Goal: Task Accomplishment & Management: Use online tool/utility

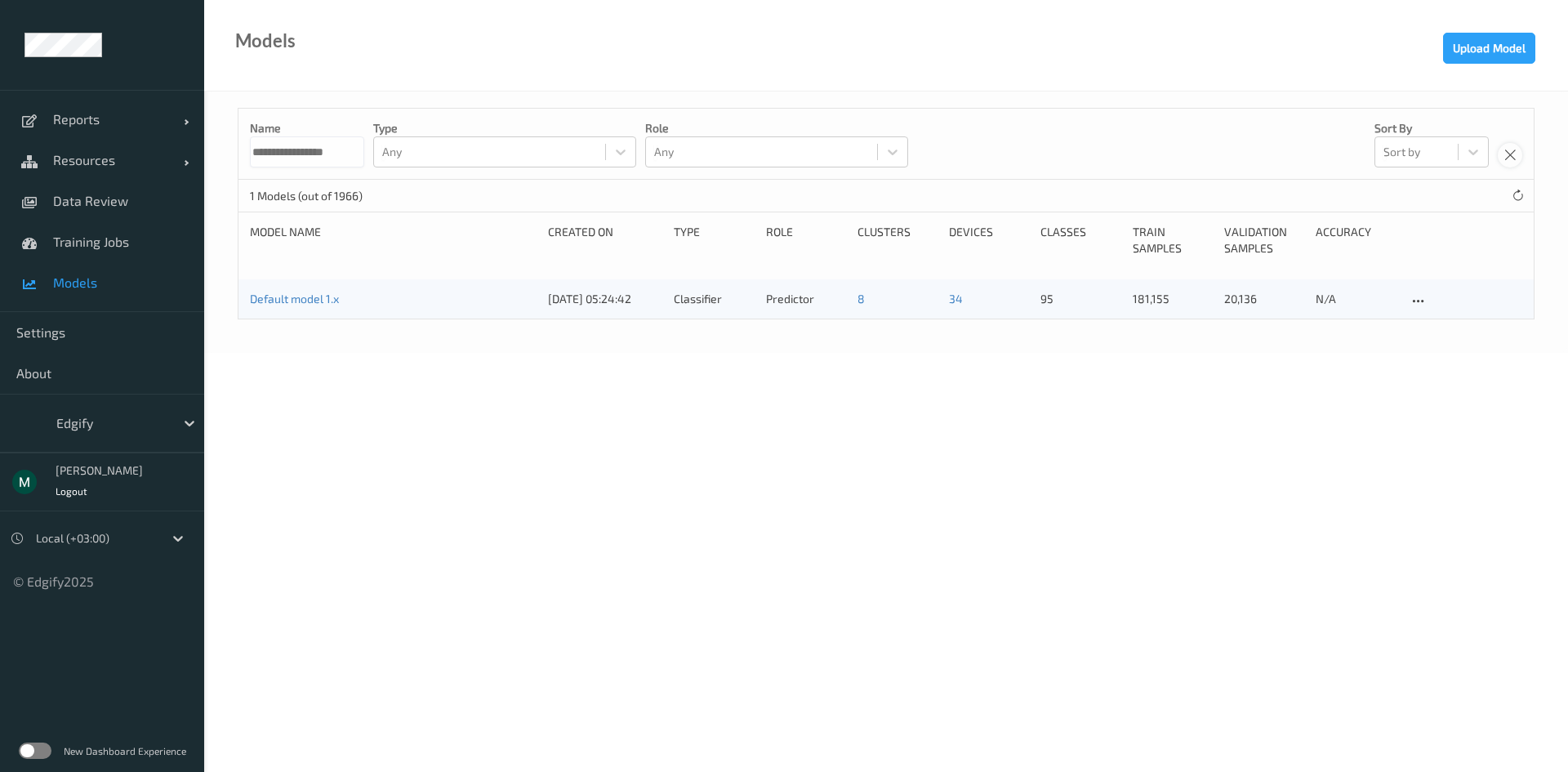
click at [1512, 158] on icon at bounding box center [1510, 156] width 14 height 15
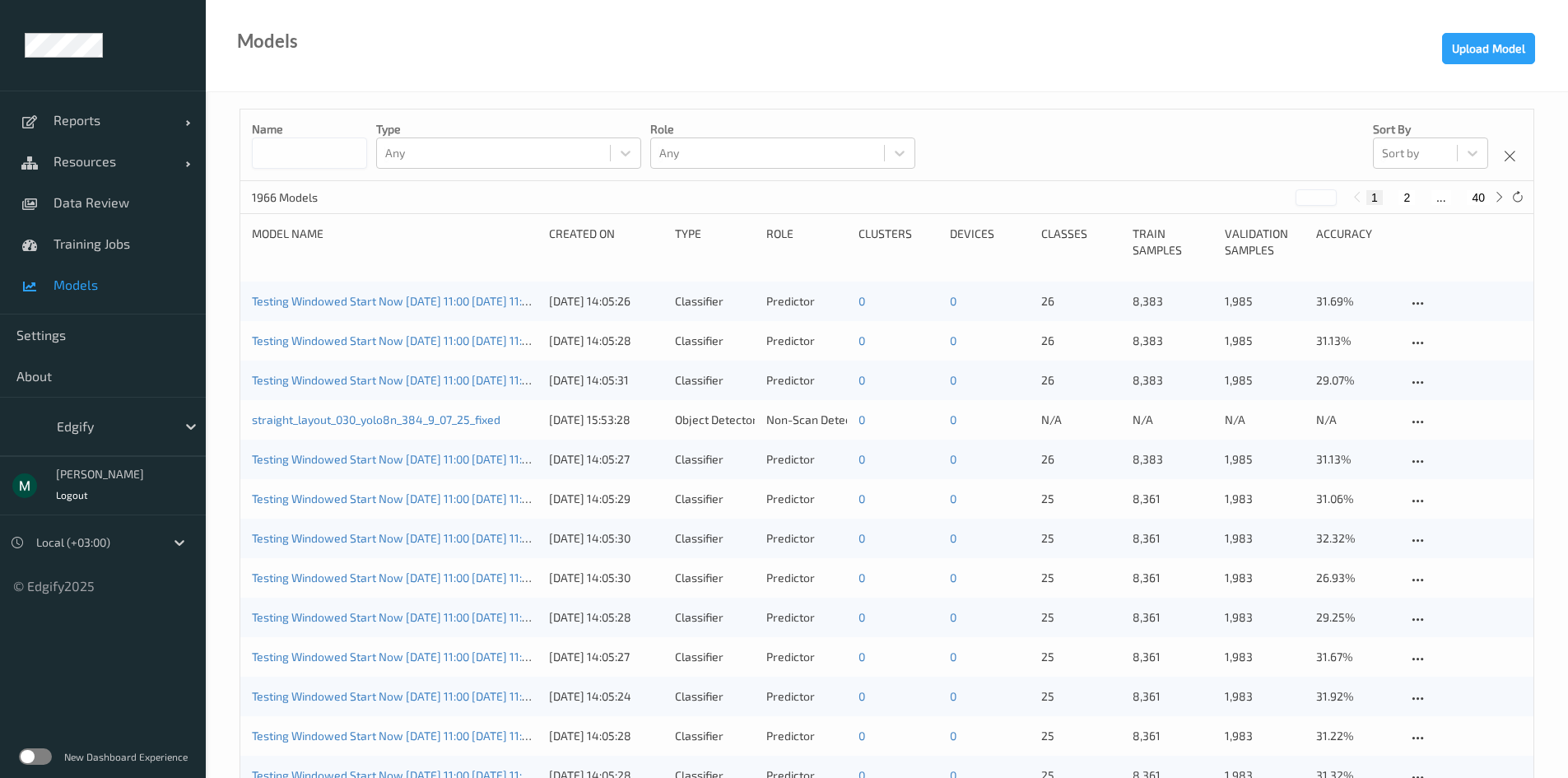
click at [81, 286] on span "Models" at bounding box center [121, 285] width 135 height 17
click at [333, 416] on link "straight_layout_030_yolo8n_384_9_07_25_fixed" at bounding box center [376, 419] width 249 height 14
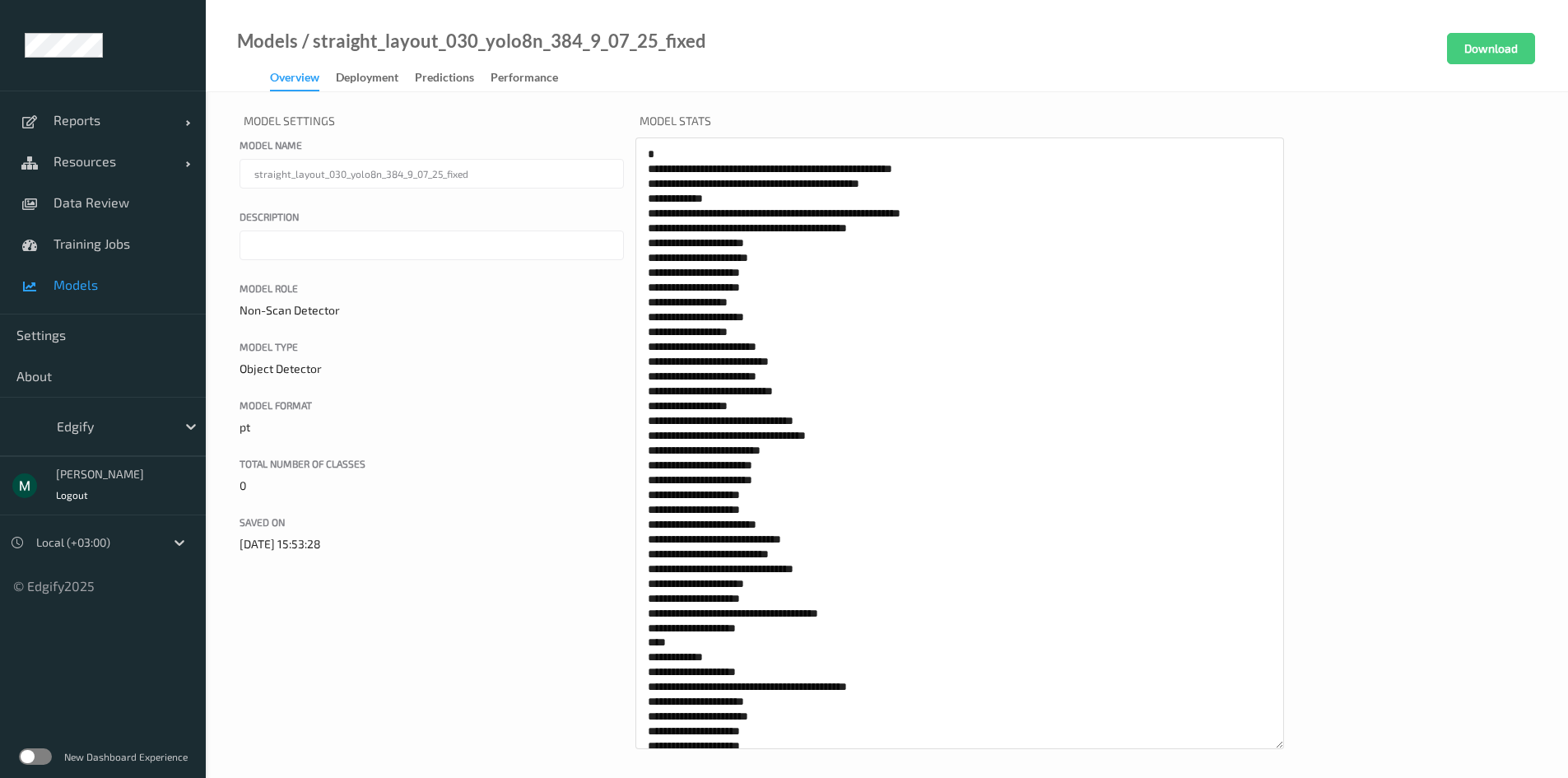
click at [391, 67] on link "Deployment" at bounding box center [375, 78] width 79 height 23
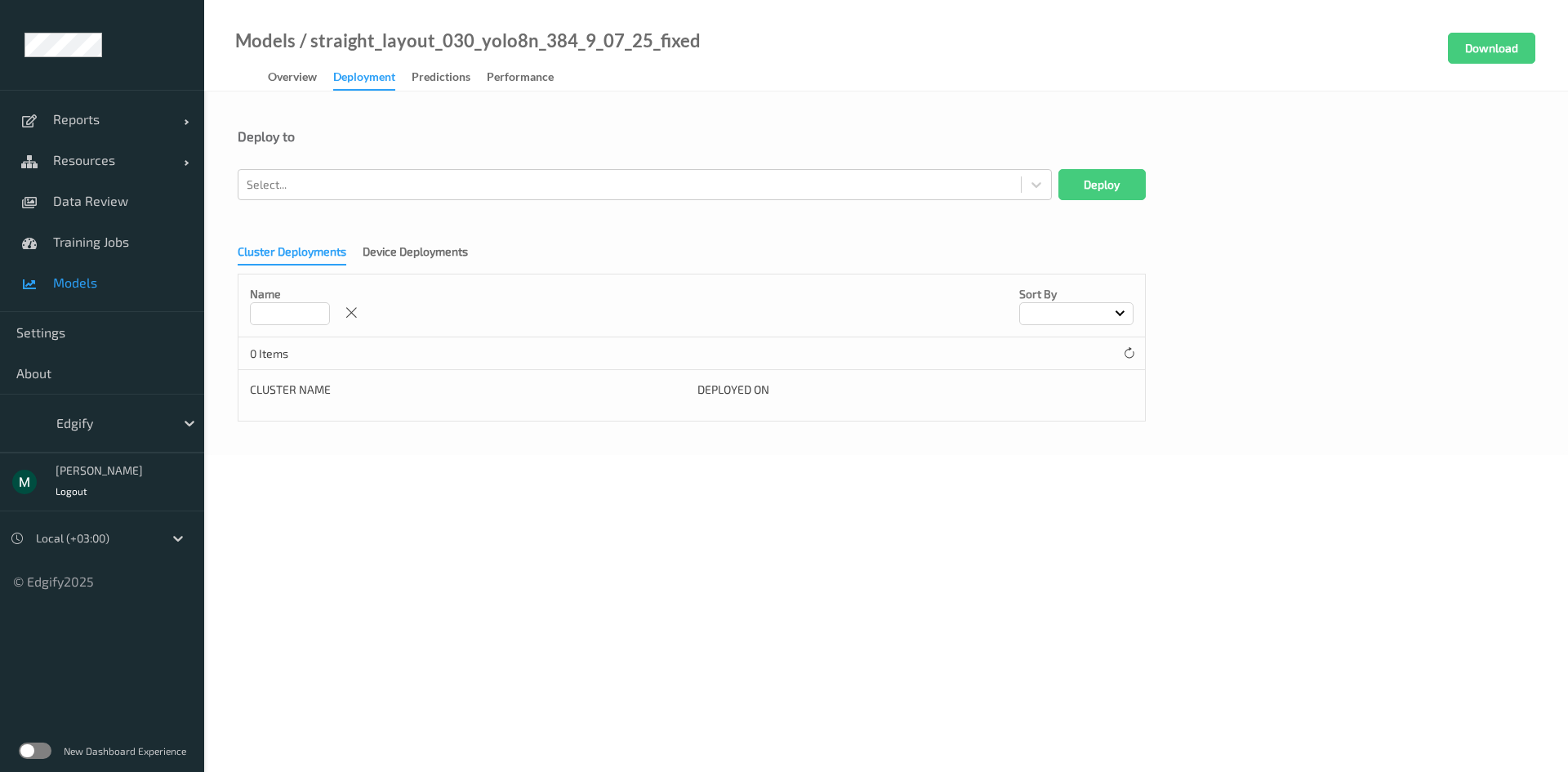
click at [461, 202] on form "Deploy to Select... Deploy Cluster Deployments Device Deployments Name Sort by …" at bounding box center [886, 274] width 1297 height 294
click at [467, 179] on div at bounding box center [629, 184] width 767 height 19
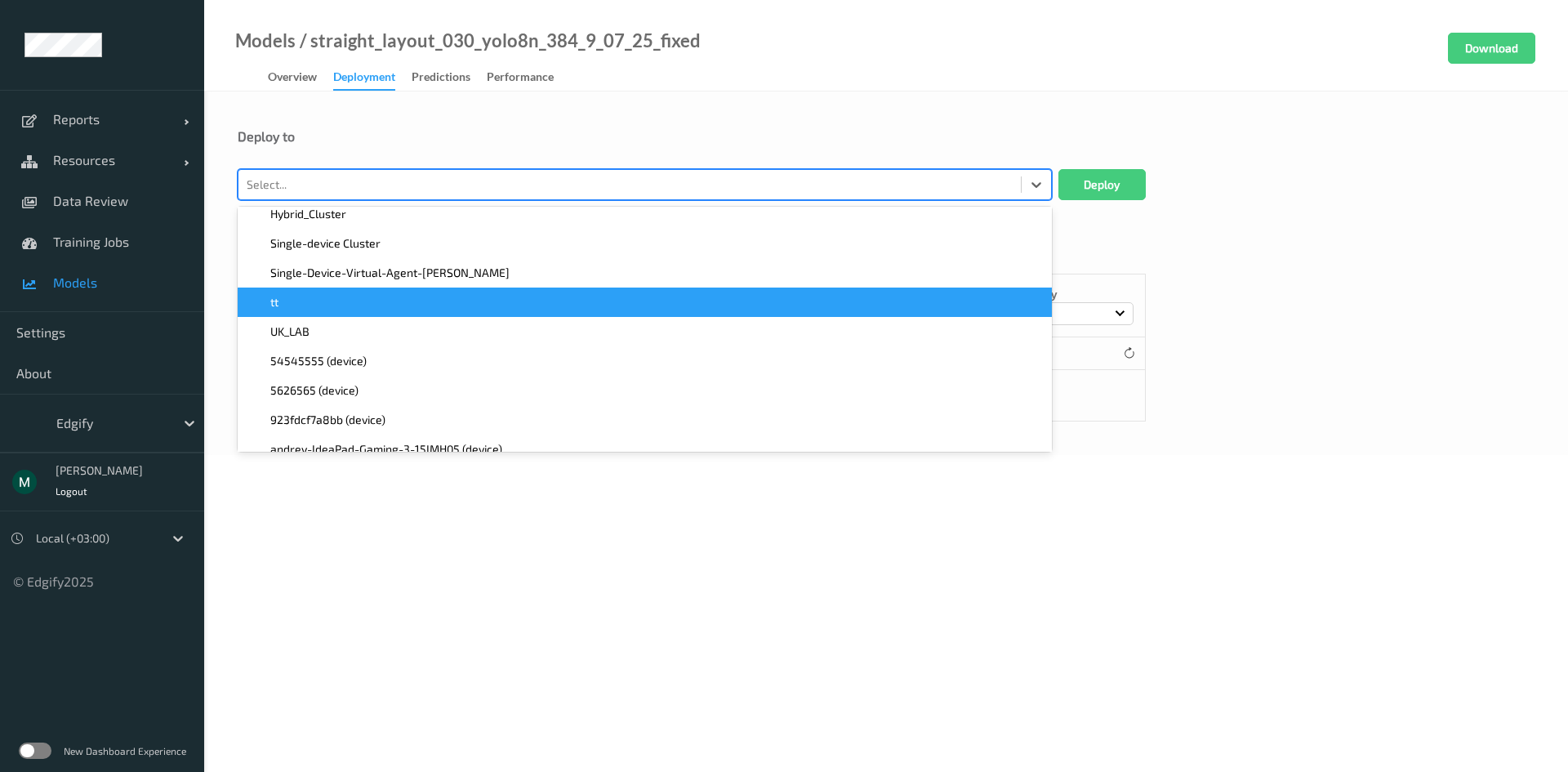
scroll to position [245, 0]
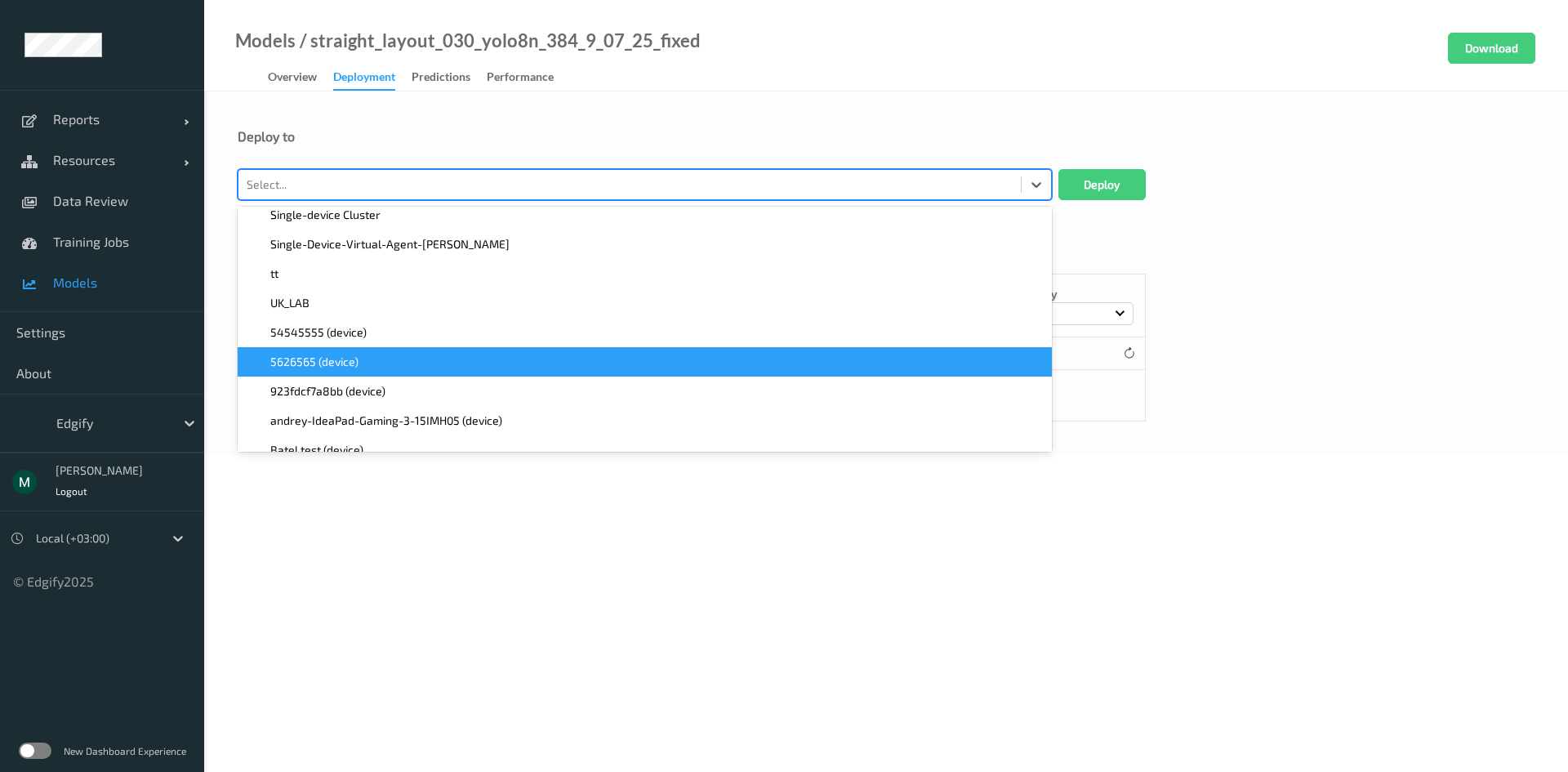
click at [1153, 482] on body "Reports Default Report Customized Report Resources Devices Clusters Sites Data …" at bounding box center [784, 386] width 1568 height 772
